Goal: Task Accomplishment & Management: Manage account settings

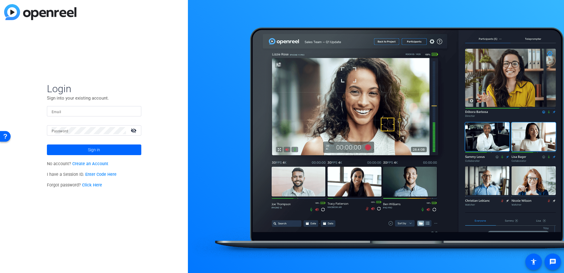
click at [137, 111] on div at bounding box center [137, 111] width 0 height 0
type input "[PERSON_NAME][EMAIL_ADDRESS][DOMAIN_NAME]"
click at [112, 150] on span at bounding box center [94, 149] width 94 height 14
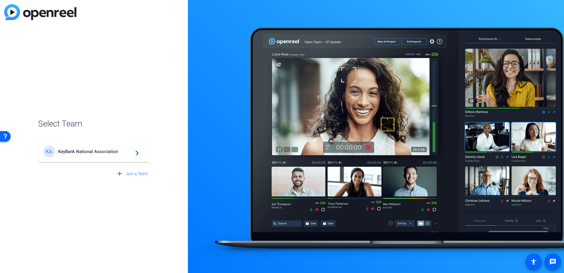
click at [107, 158] on mat-card-content "KA KeyBank National Association navigate_next" at bounding box center [94, 151] width 111 height 21
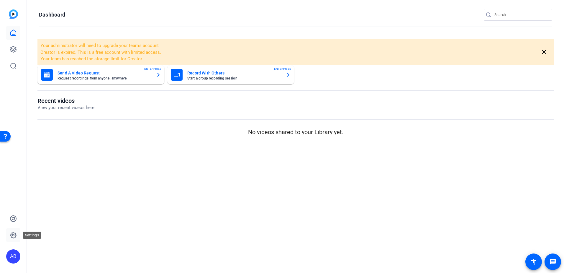
click at [12, 239] on link at bounding box center [13, 235] width 14 height 14
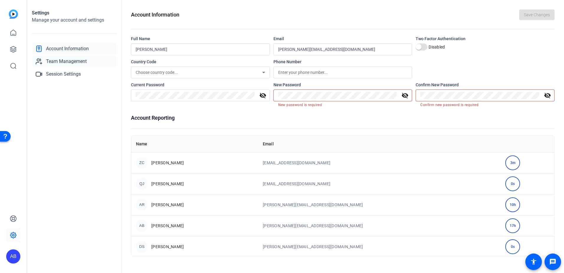
click at [60, 60] on span "Team Management" at bounding box center [66, 61] width 41 height 7
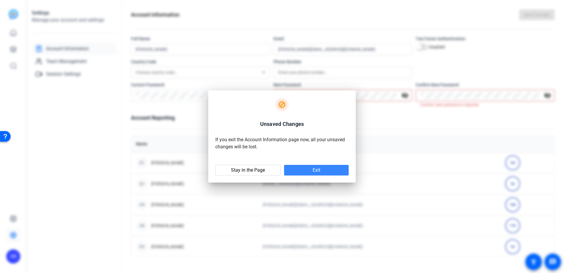
click at [304, 168] on span at bounding box center [316, 170] width 65 height 14
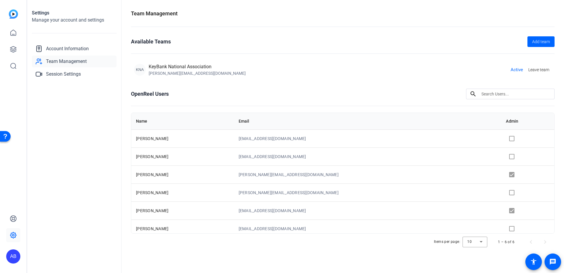
click at [547, 103] on div "OpenReel Users search Name Email Admin [PERSON_NAME] [EMAIL_ADDRESS][DOMAIN_NAM…" at bounding box center [343, 169] width 424 height 161
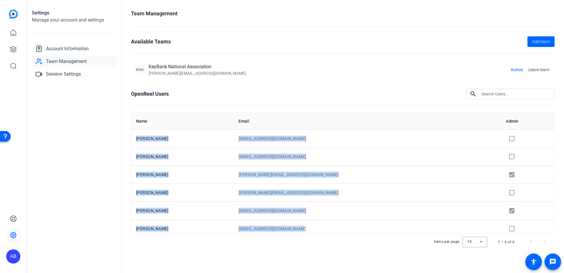
scroll to position [4, 0]
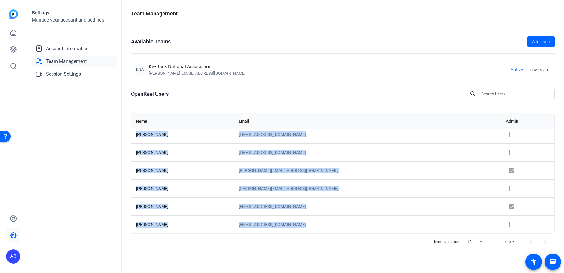
drag, startPoint x: 136, startPoint y: 139, endPoint x: 338, endPoint y: 232, distance: 222.7
click at [338, 232] on tbody "[PERSON_NAME] [EMAIL_ADDRESS][DOMAIN_NAME] [PERSON_NAME] [EMAIL_ADDRESS][DOMAIN…" at bounding box center [342, 179] width 423 height 108
copy tbody "[PERSON_NAME] [EMAIL_ADDRESS][DOMAIN_NAME] [PERSON_NAME] [EMAIL_ADDRESS][DOMAIN…"
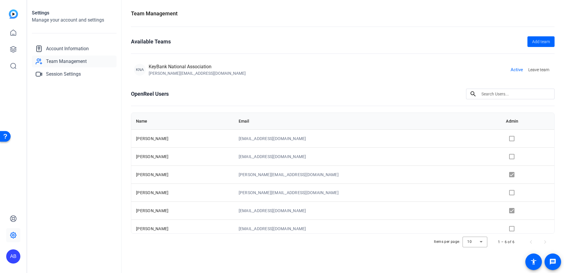
click at [202, 235] on div "Items per page: 10 1 – 6 of 6" at bounding box center [343, 241] width 424 height 17
click at [501, 192] on td at bounding box center [527, 192] width 53 height 18
click at [63, 47] on span "Account Information" at bounding box center [67, 48] width 43 height 7
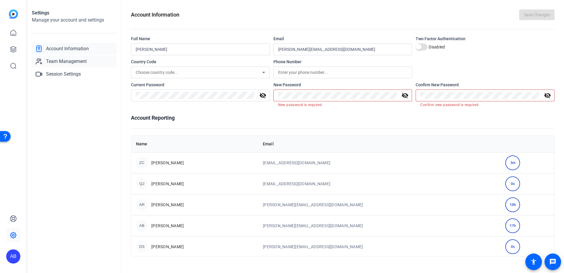
click at [74, 62] on span "Team Management" at bounding box center [66, 61] width 41 height 7
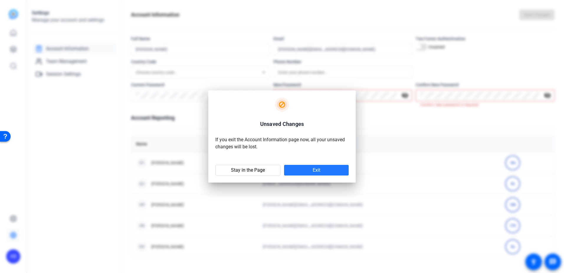
click at [304, 168] on span at bounding box center [316, 170] width 65 height 14
